Goal: Register for event/course

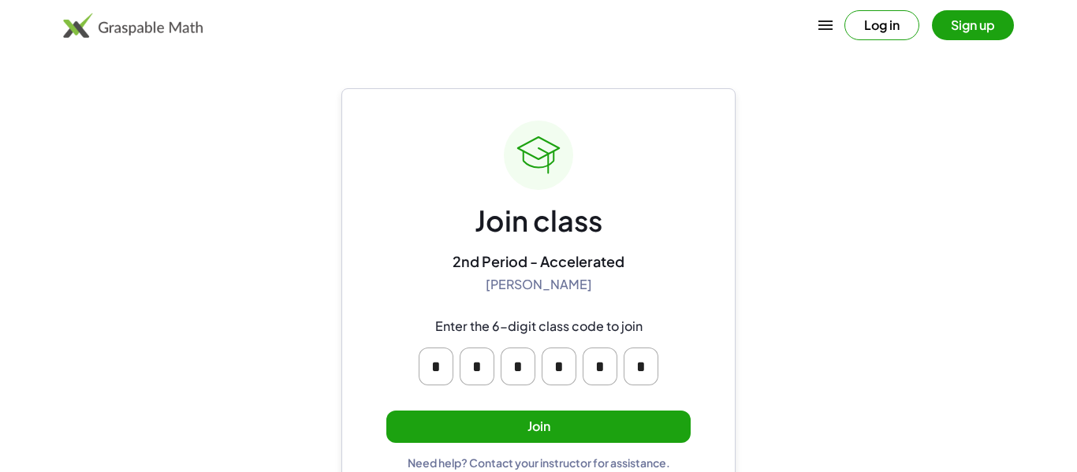
click at [588, 418] on button "Join" at bounding box center [538, 427] width 304 height 32
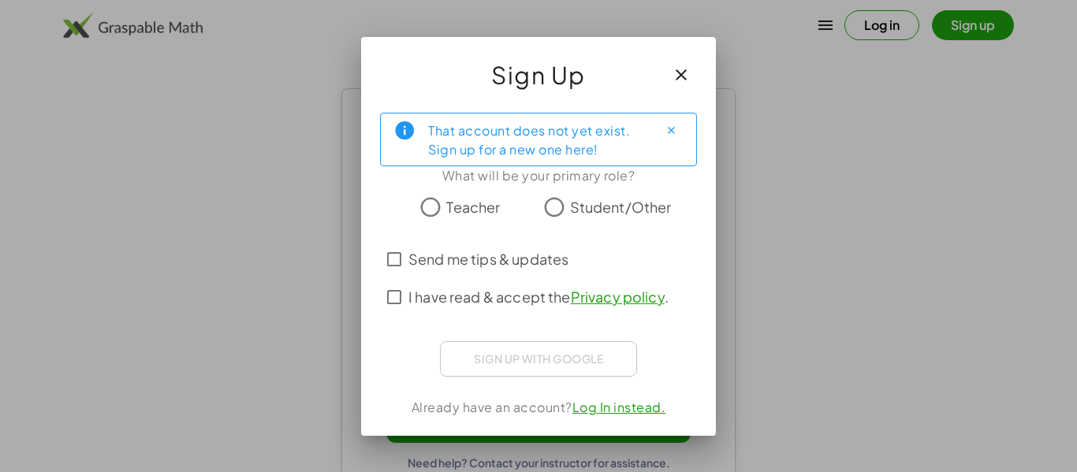
click at [570, 199] on span "Student/Other" at bounding box center [621, 206] width 102 height 21
click at [530, 295] on span "I have read & accept the Privacy policy ." at bounding box center [538, 296] width 260 height 21
click at [518, 266] on span "Send me tips & updates" at bounding box center [488, 258] width 160 height 21
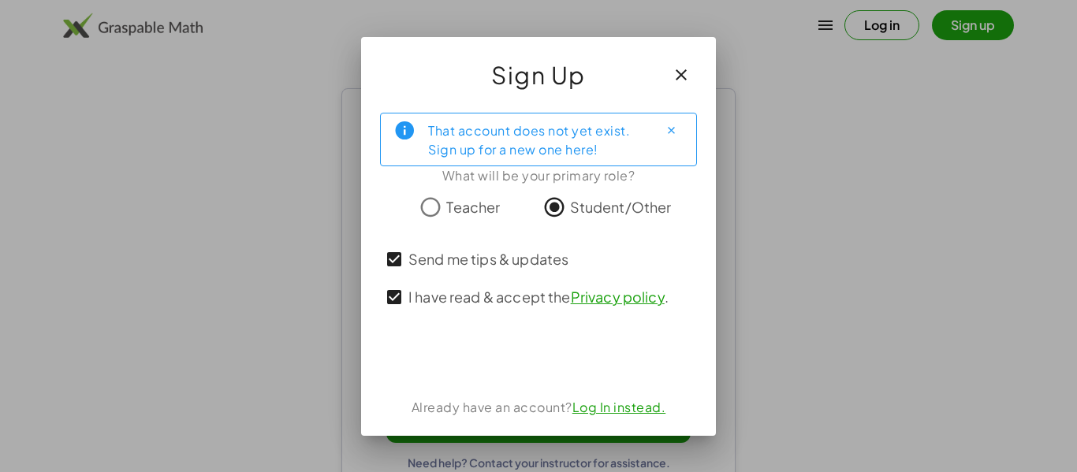
click at [518, 266] on span "Send me tips & updates" at bounding box center [488, 258] width 160 height 21
click at [498, 251] on span "Send me tips & updates" at bounding box center [488, 258] width 160 height 21
